Goal: Task Accomplishment & Management: Use online tool/utility

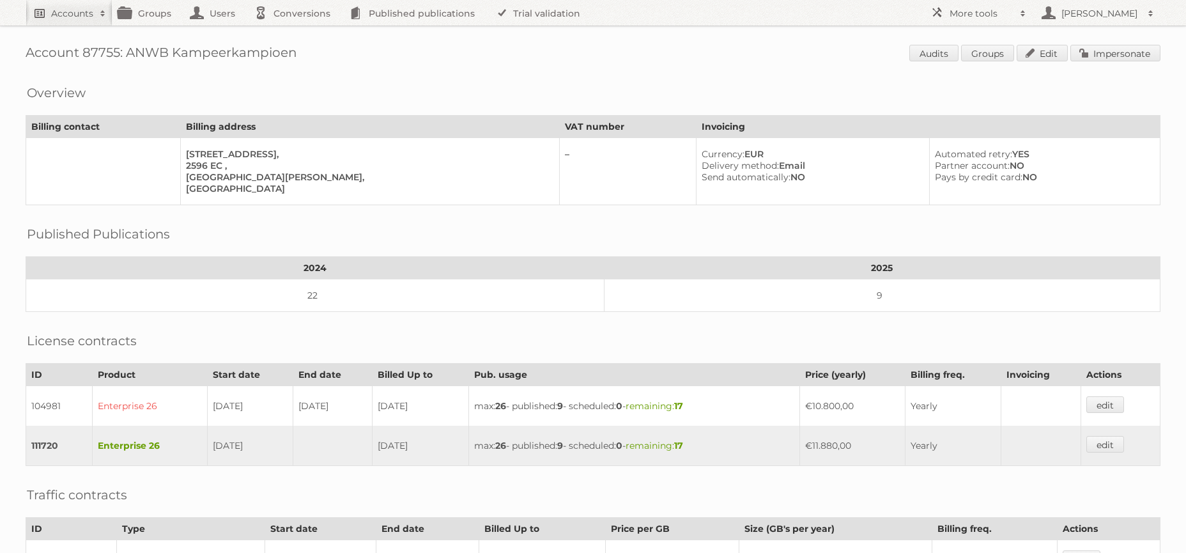
scroll to position [230, 0]
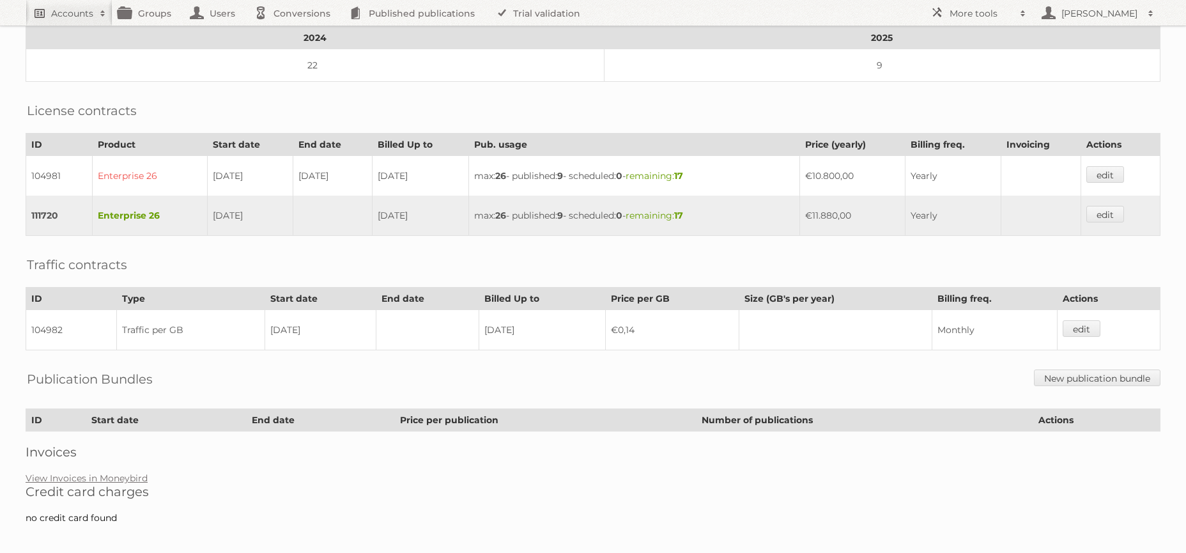
click at [72, 9] on h2 "Accounts" at bounding box center [72, 13] width 42 height 13
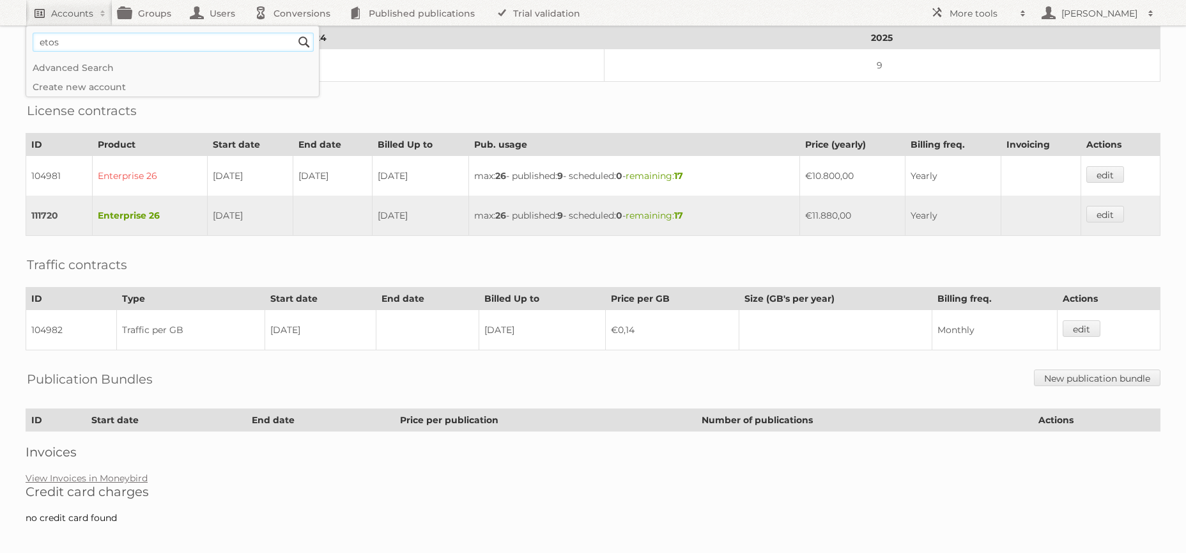
type input"] "etos"
click at [295, 33] on input "Search" at bounding box center [304, 42] width 19 height 19
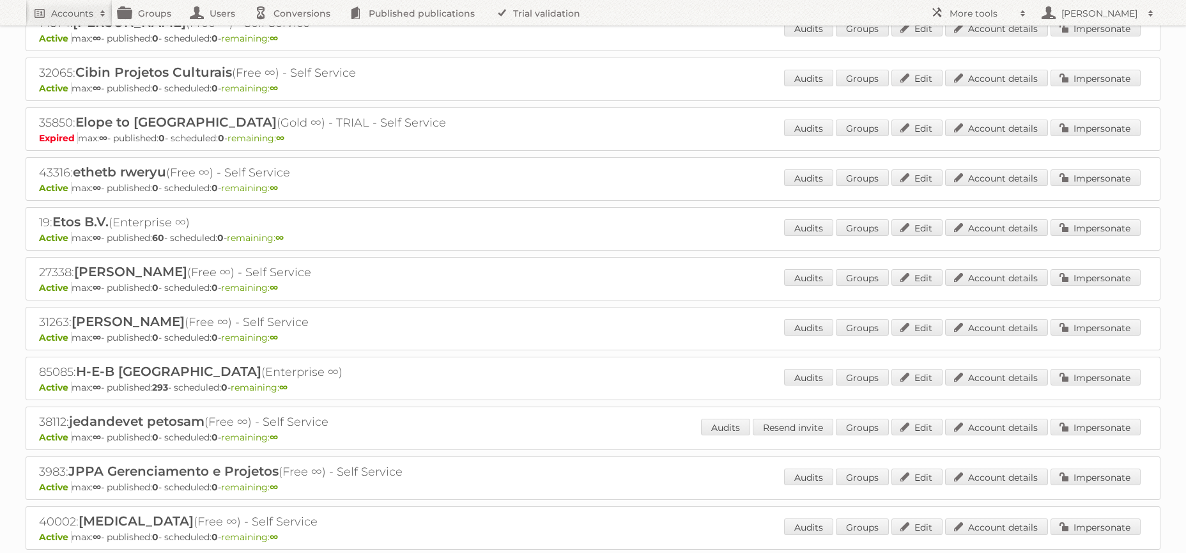
scroll to position [333, 0]
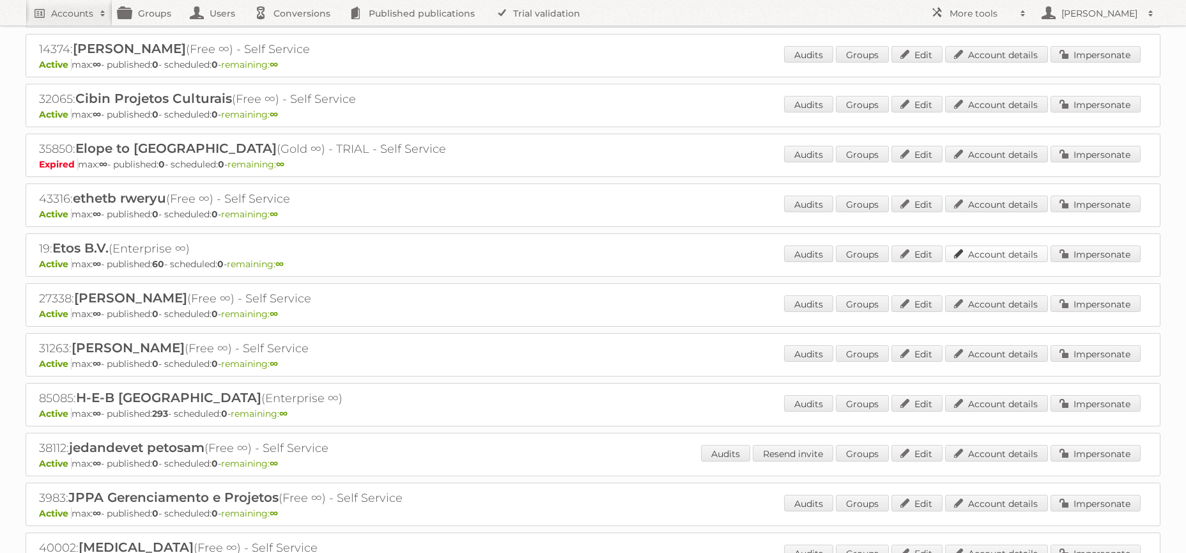
click at [1023, 246] on link "Account details" at bounding box center [996, 253] width 103 height 17
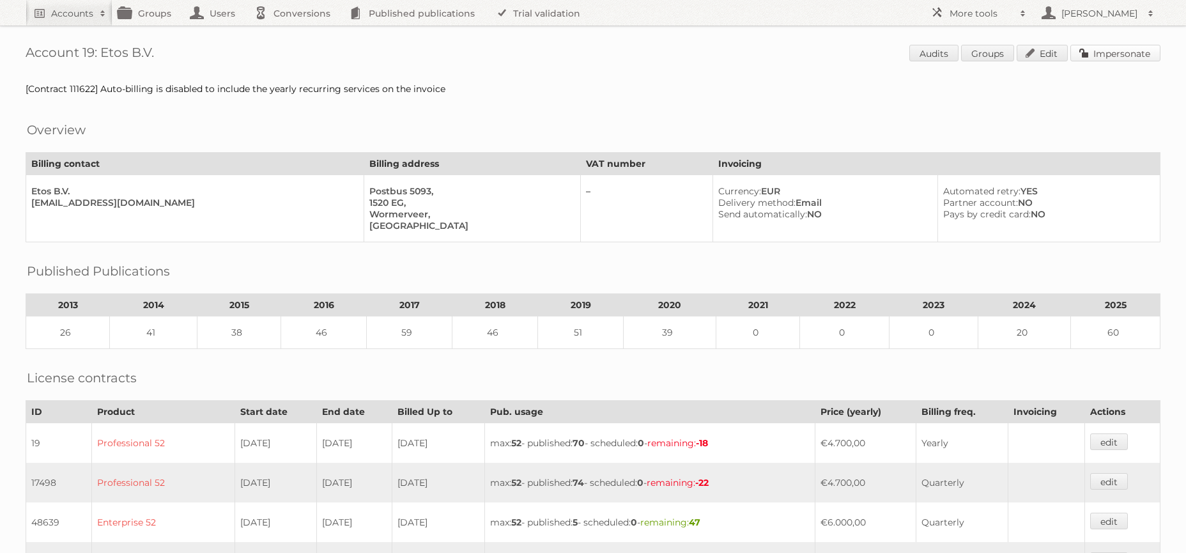
click at [1123, 56] on link "Impersonate" at bounding box center [1115, 53] width 90 height 17
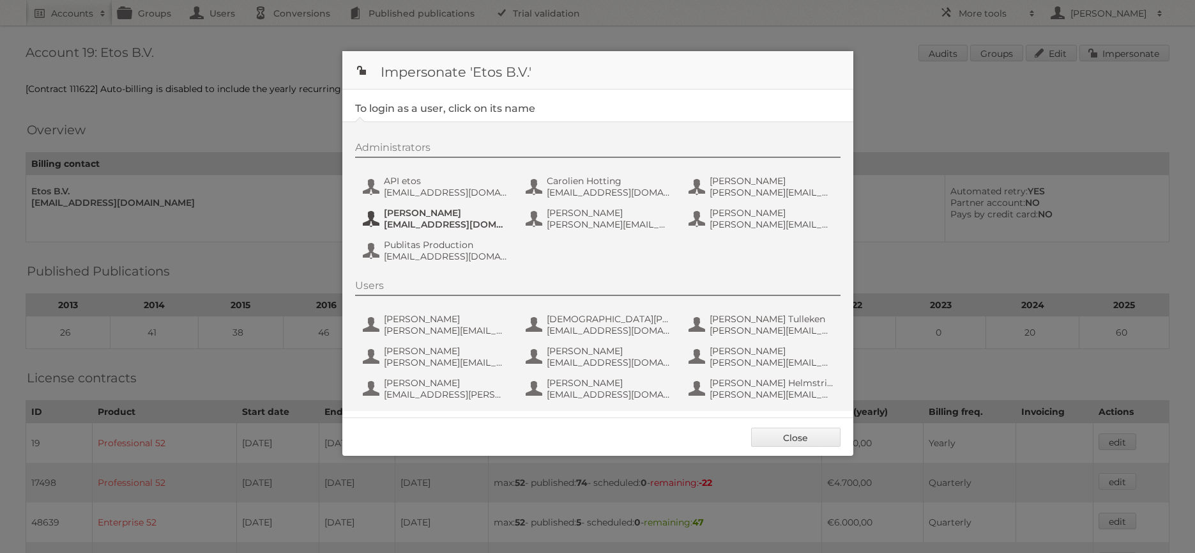
click at [434, 222] on span "hidde.de.bruijn@newcraft.nl" at bounding box center [446, 223] width 124 height 11
